Goal: Transaction & Acquisition: Subscribe to service/newsletter

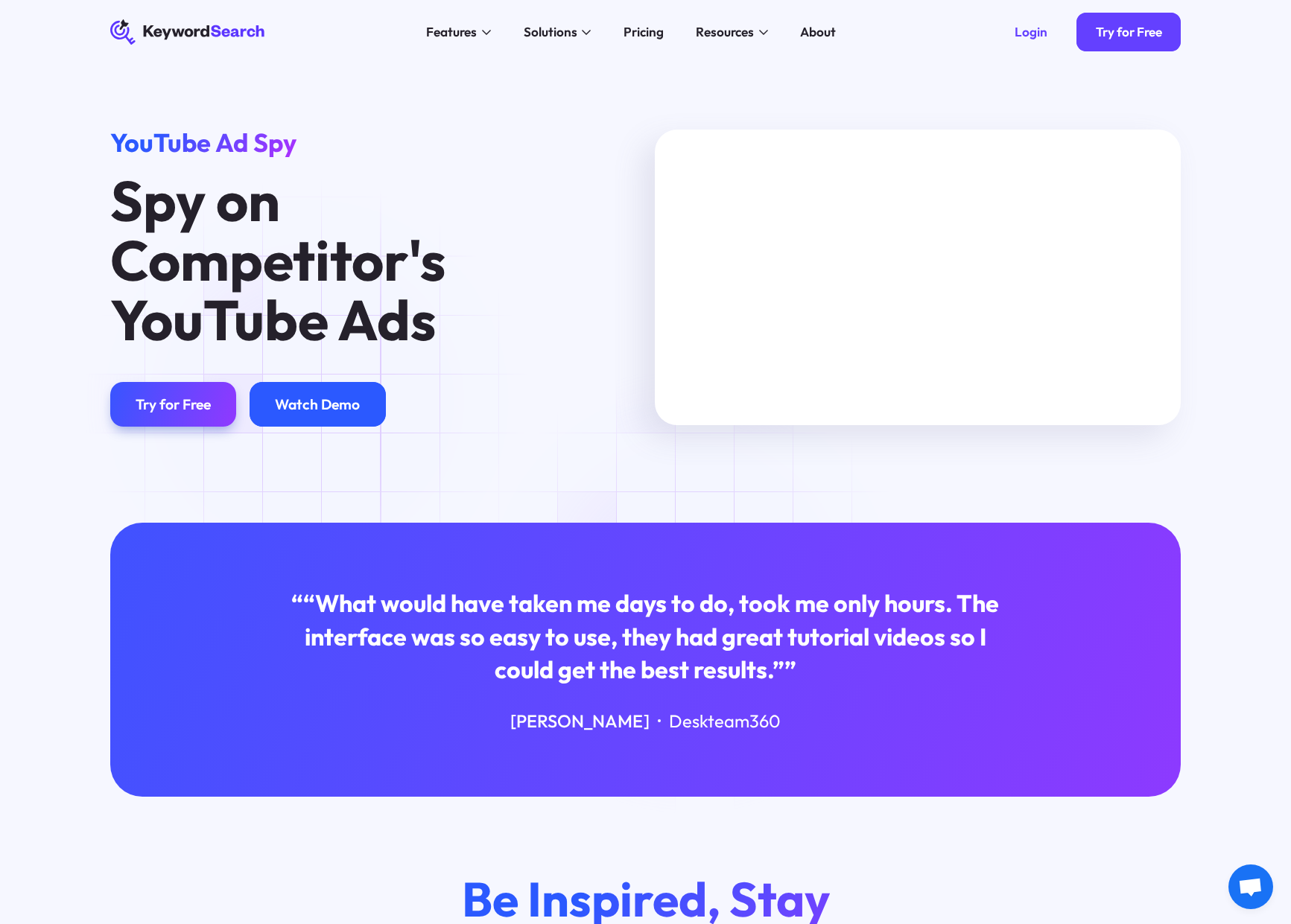
click at [307, 401] on div "Watch Demo" at bounding box center [317, 404] width 85 height 18
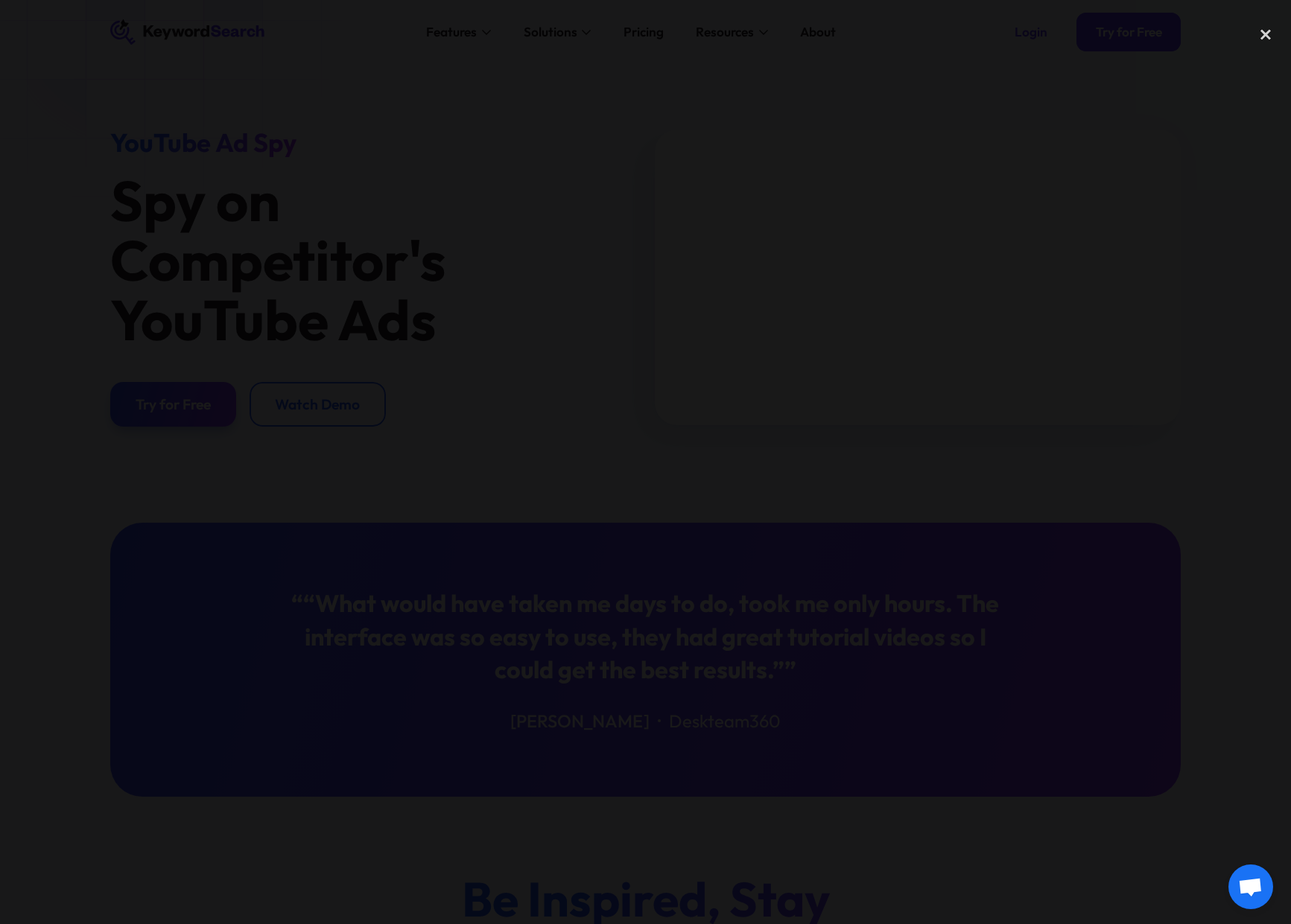
click at [749, 726] on div at bounding box center [645, 462] width 1291 height 887
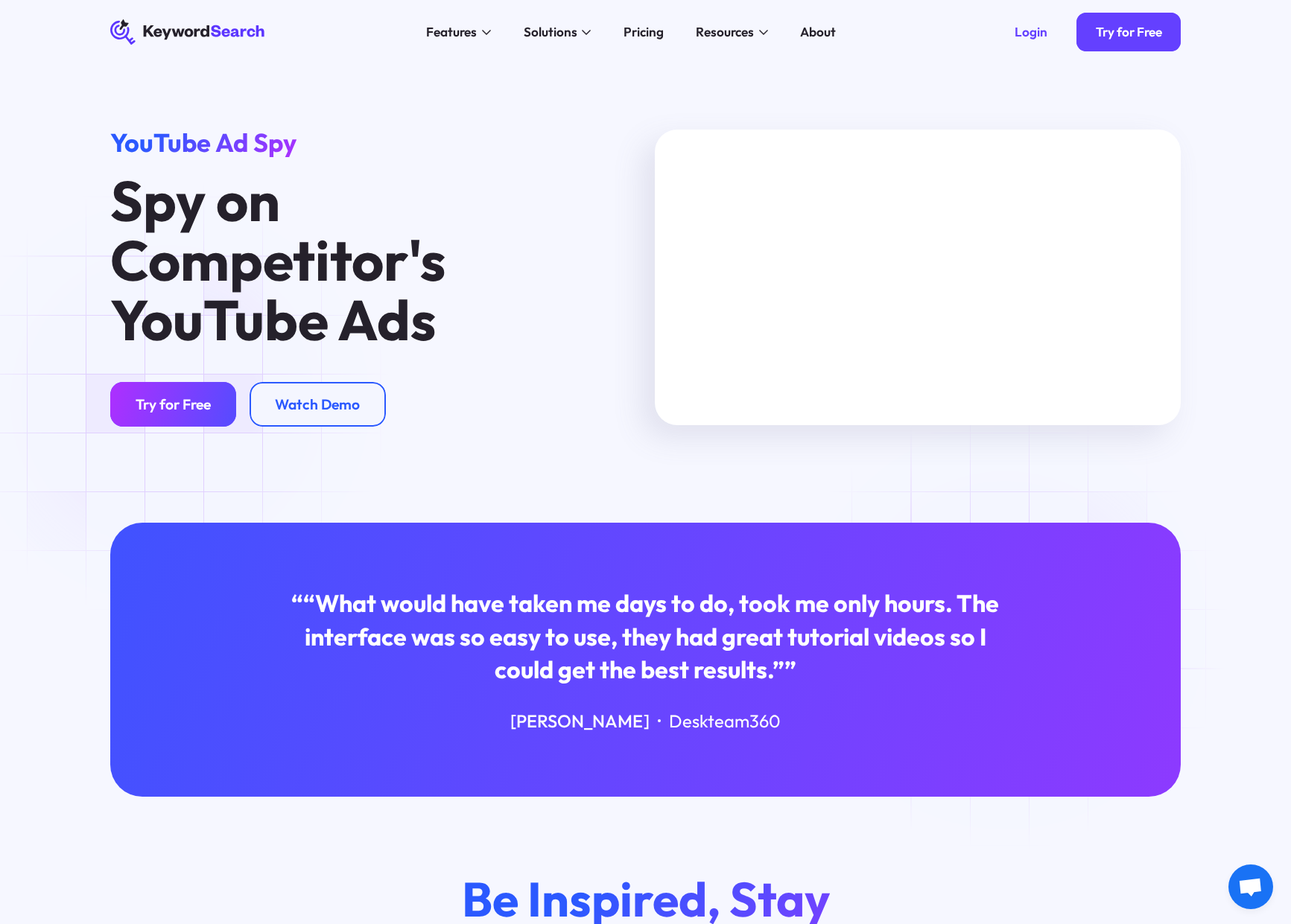
click at [168, 403] on div "Try for Free" at bounding box center [173, 404] width 76 height 18
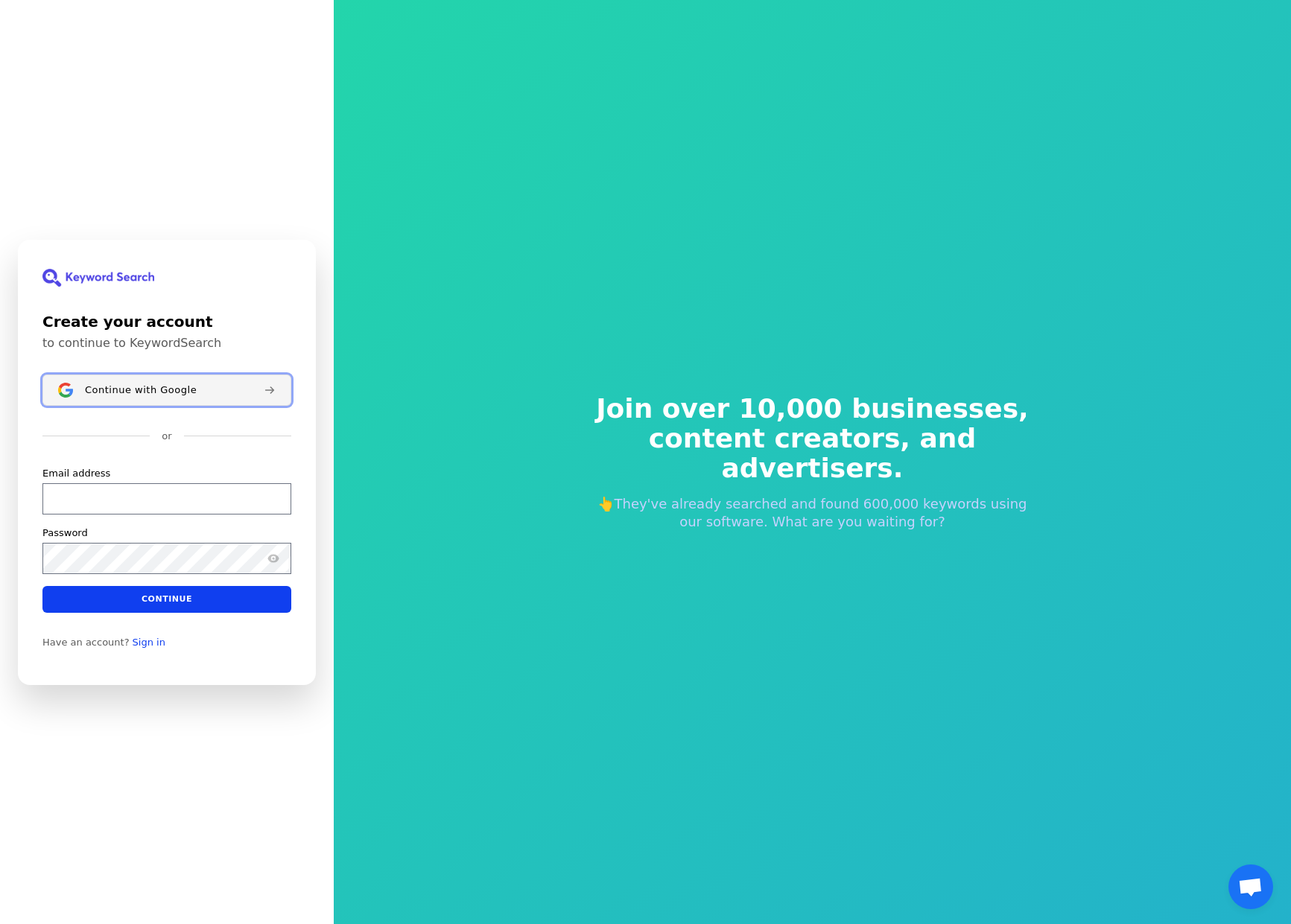
click at [145, 398] on button "Continue with Google" at bounding box center [167, 391] width 249 height 31
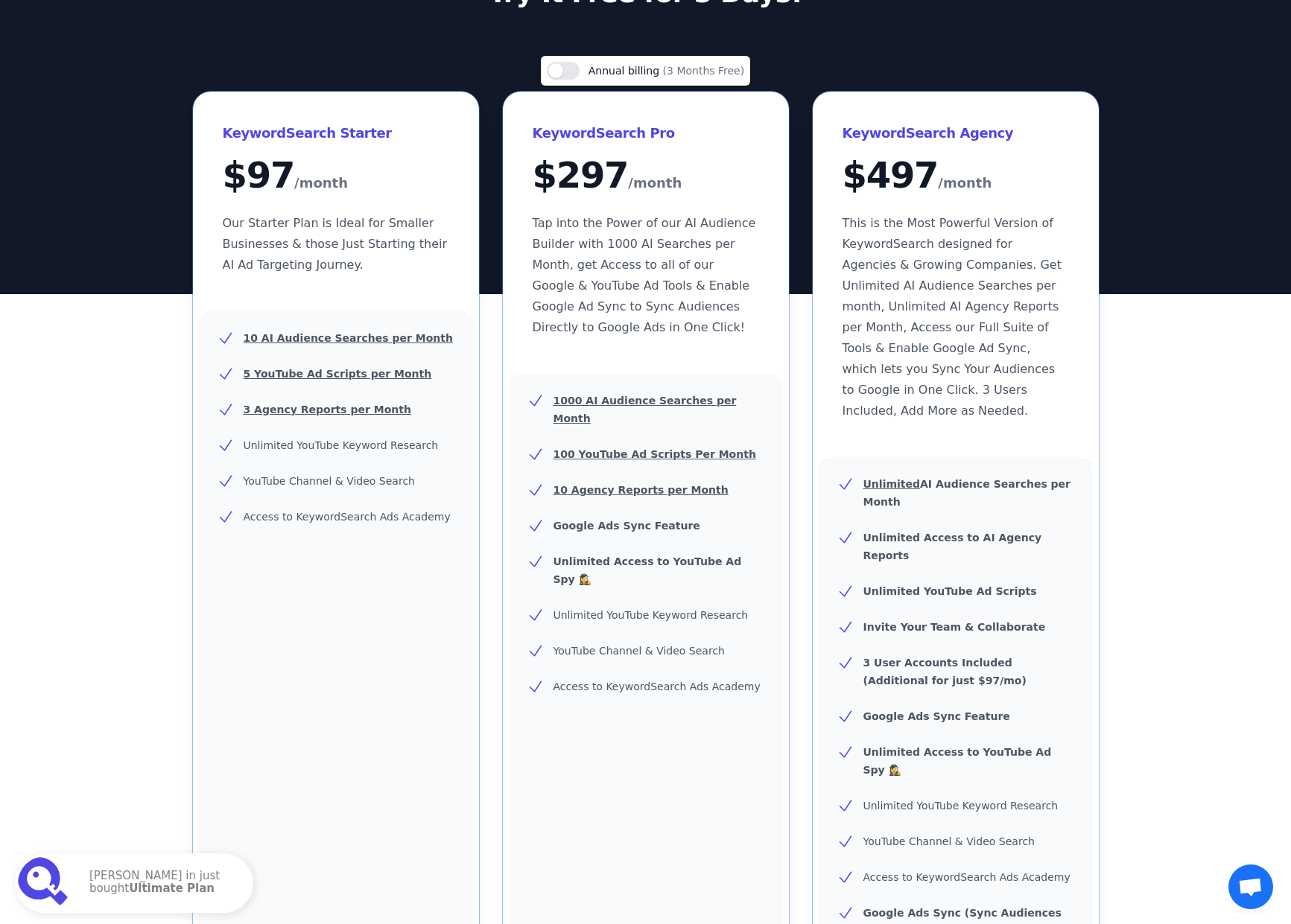
scroll to position [100, 0]
